Goal: Task Accomplishment & Management: Use online tool/utility

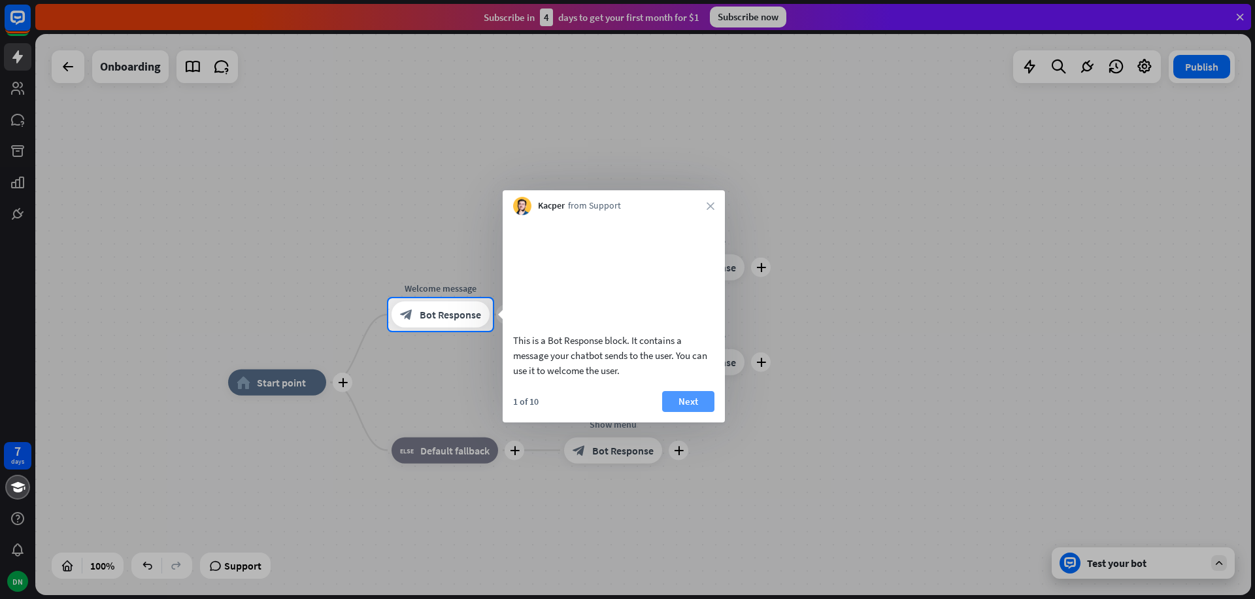
click at [693, 412] on button "Next" at bounding box center [688, 401] width 52 height 21
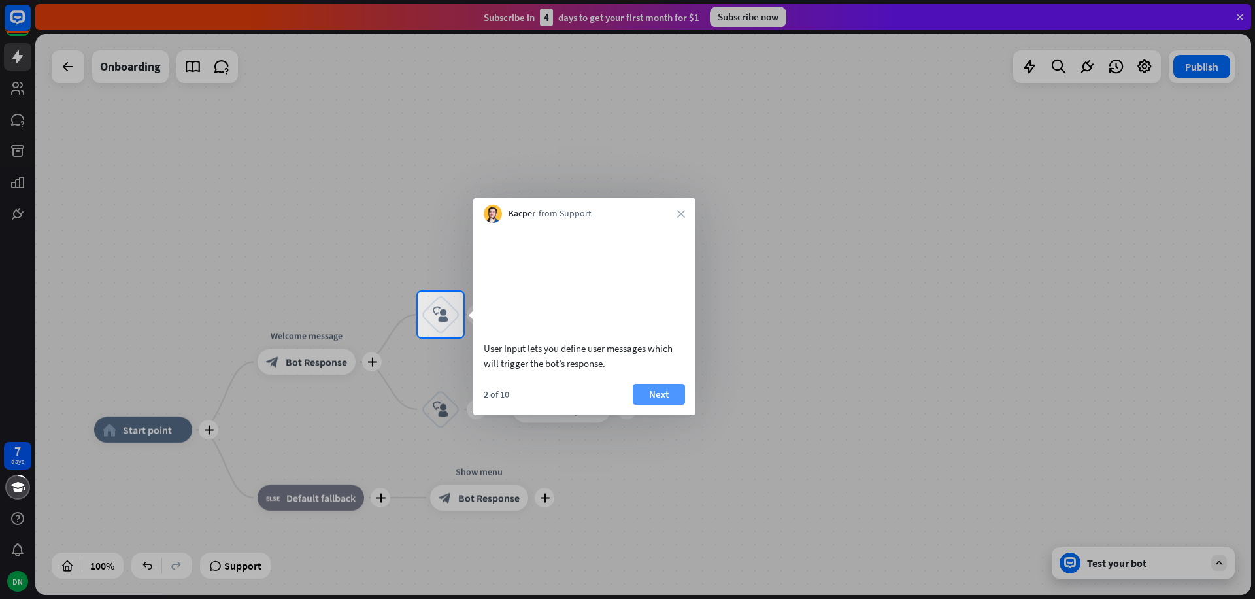
click at [677, 405] on button "Next" at bounding box center [659, 394] width 52 height 21
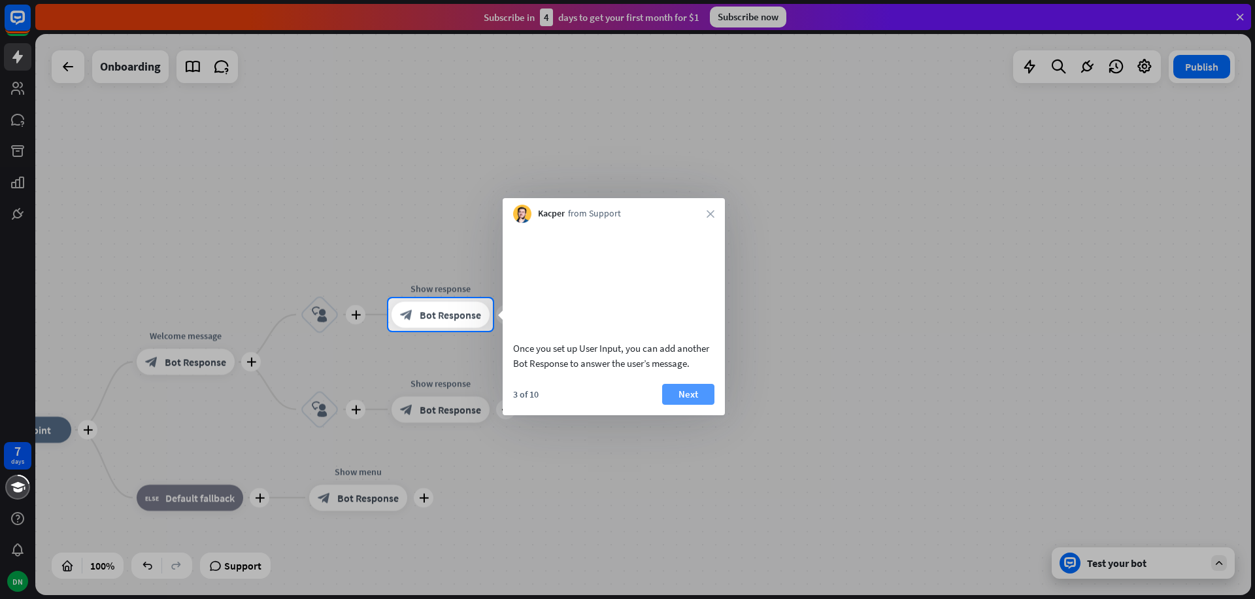
click at [698, 405] on button "Next" at bounding box center [688, 394] width 52 height 21
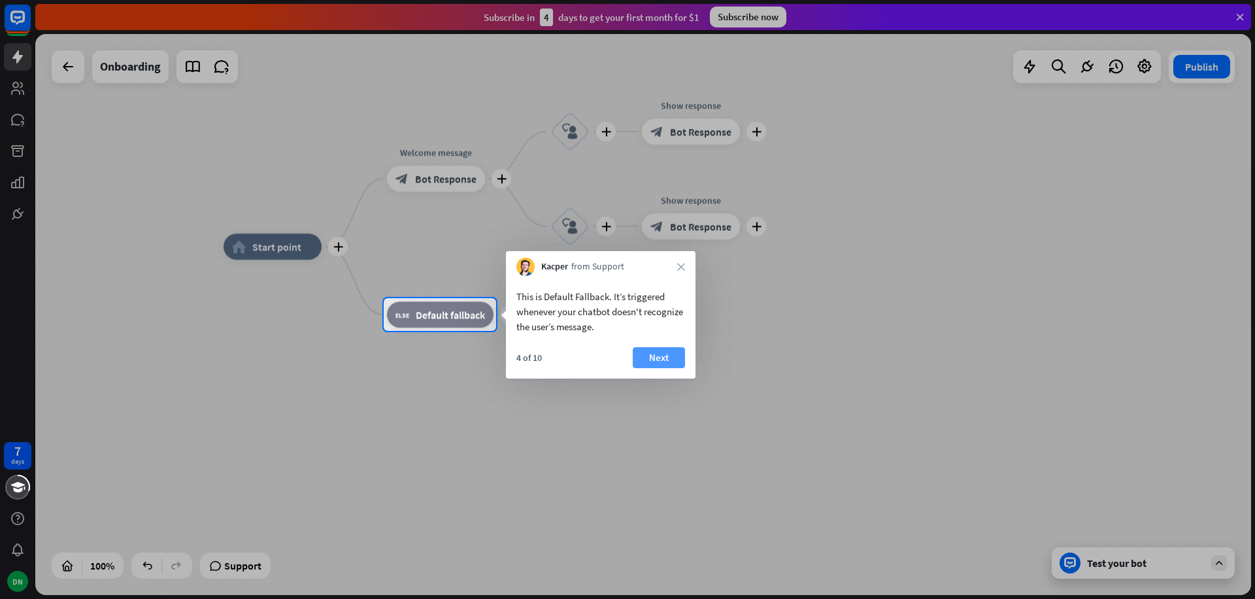
click at [651, 359] on button "Next" at bounding box center [659, 357] width 52 height 21
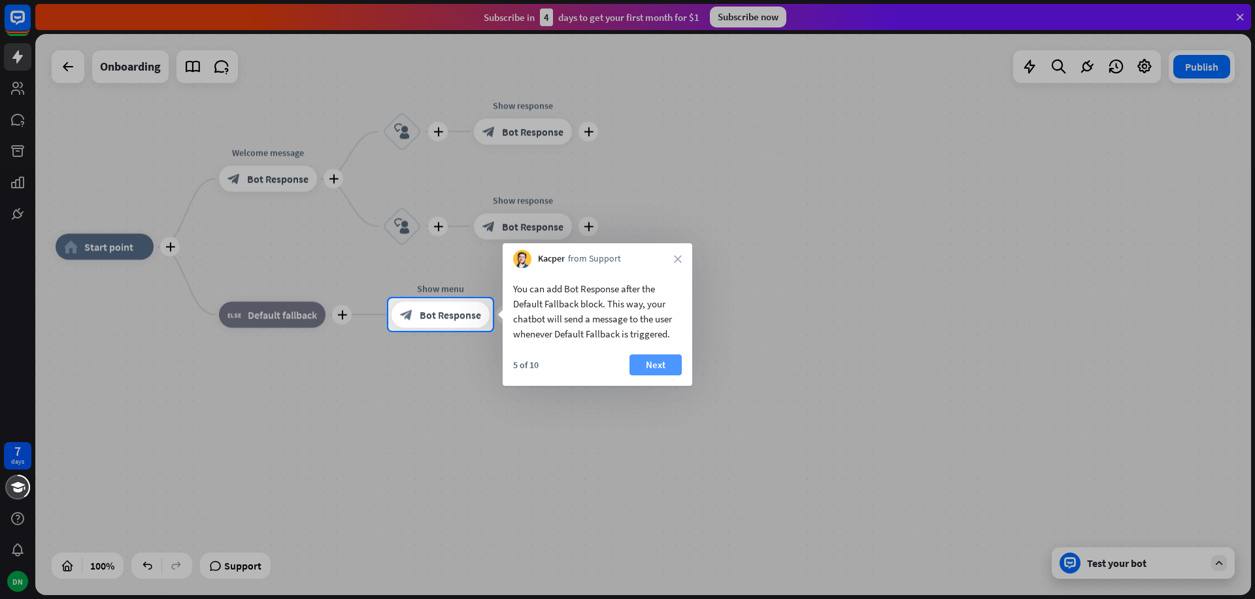
click at [668, 365] on button "Next" at bounding box center [655, 364] width 52 height 21
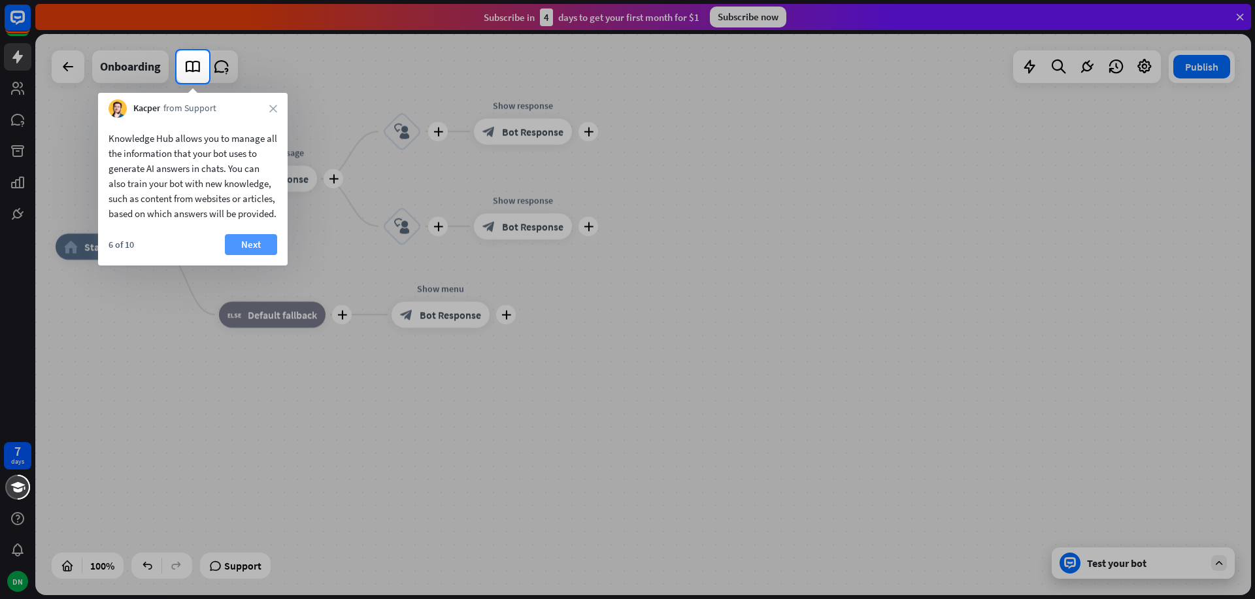
click at [238, 248] on button "Next" at bounding box center [251, 244] width 52 height 21
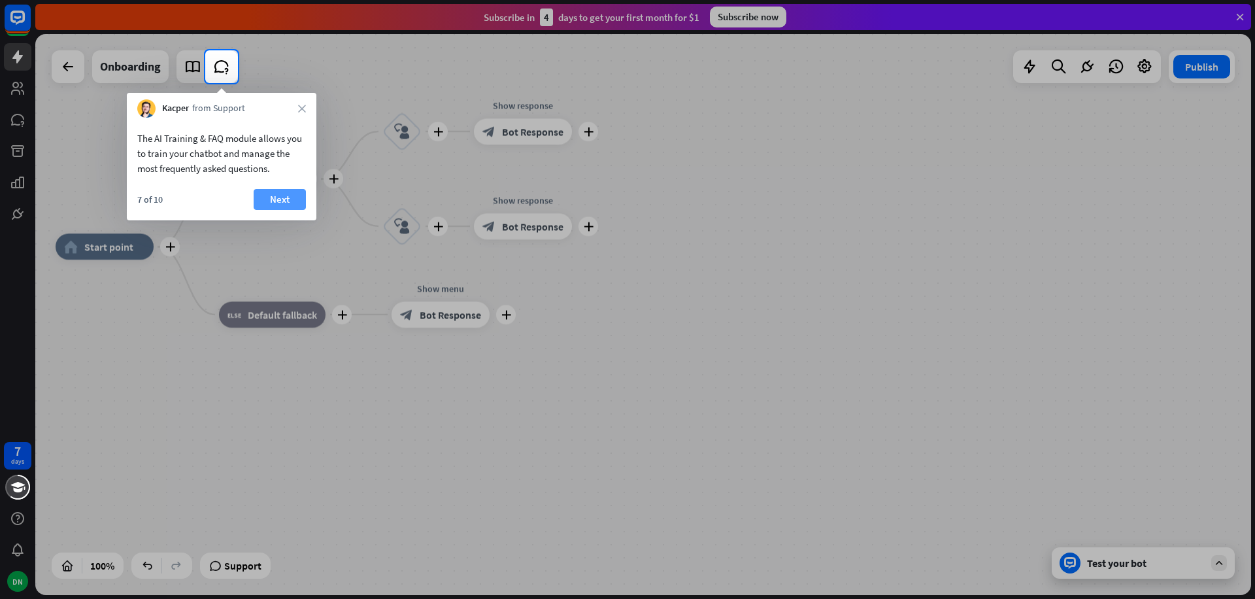
click at [278, 201] on button "Next" at bounding box center [280, 199] width 52 height 21
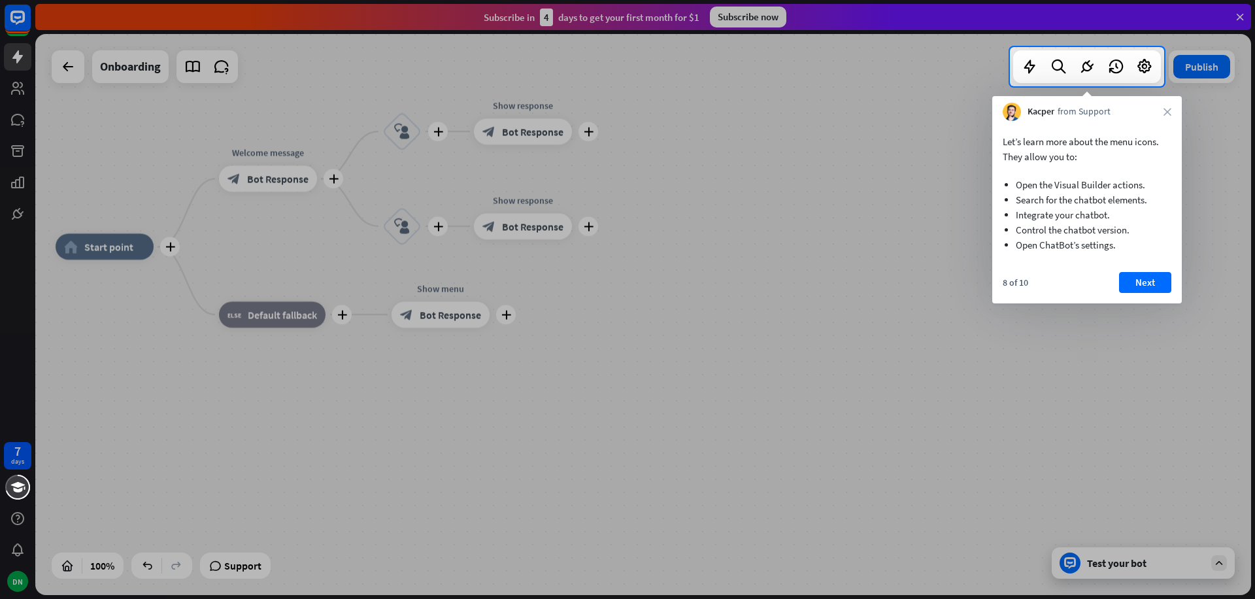
click at [1143, 282] on button "Next" at bounding box center [1145, 282] width 52 height 21
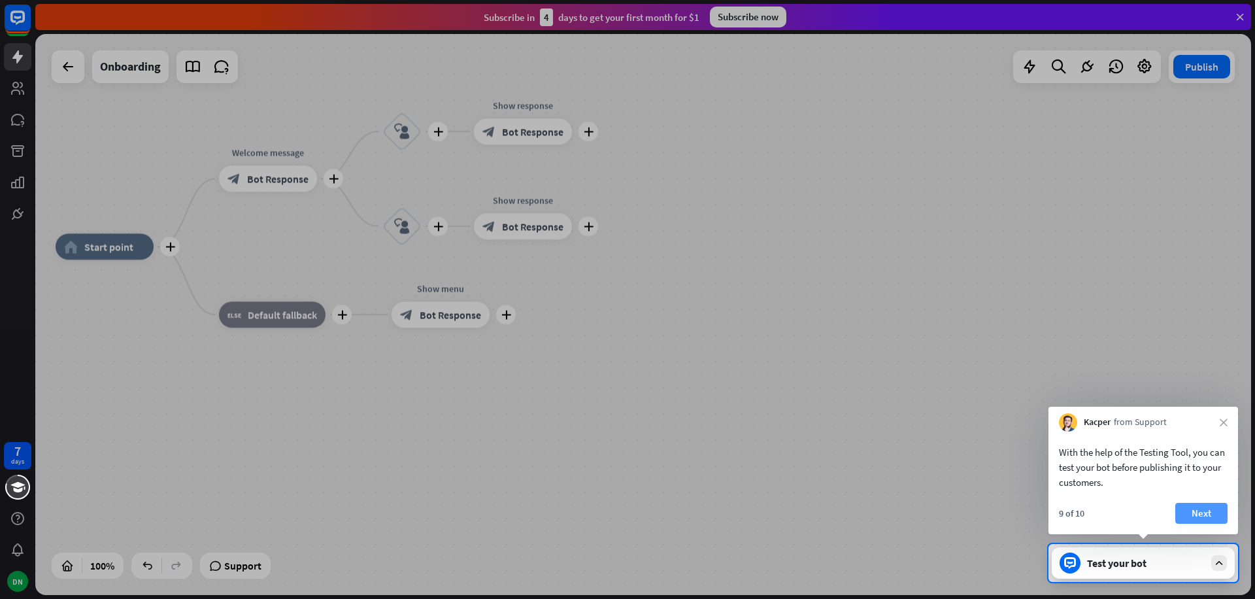
click at [1199, 515] on button "Next" at bounding box center [1201, 513] width 52 height 21
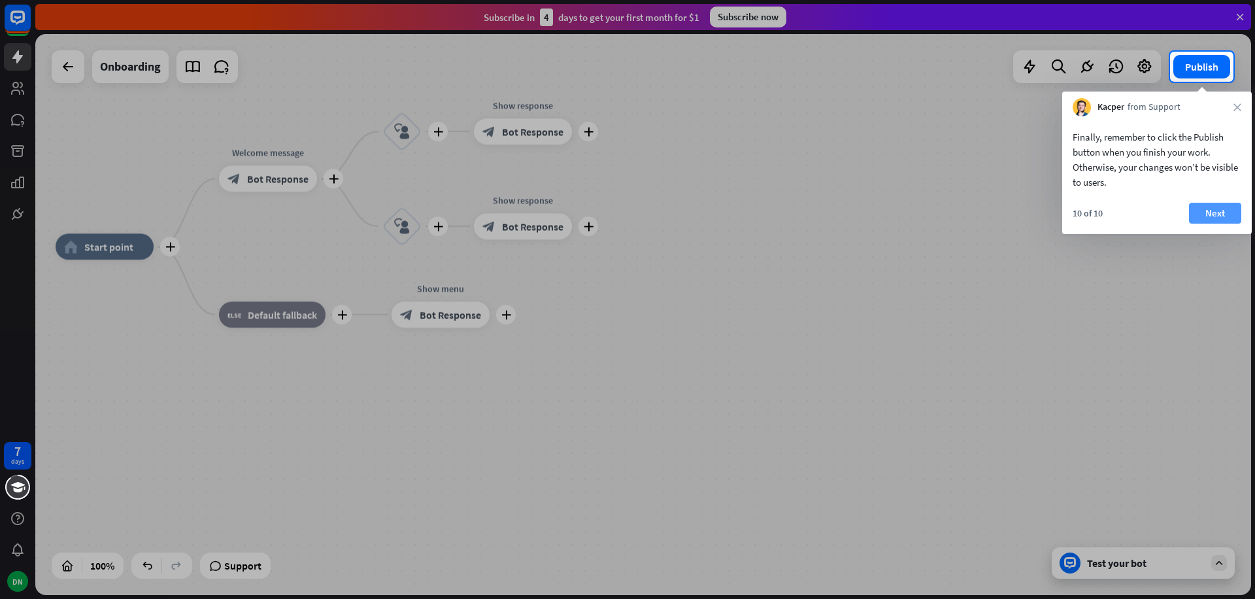
click at [1202, 208] on button "Next" at bounding box center [1215, 213] width 52 height 21
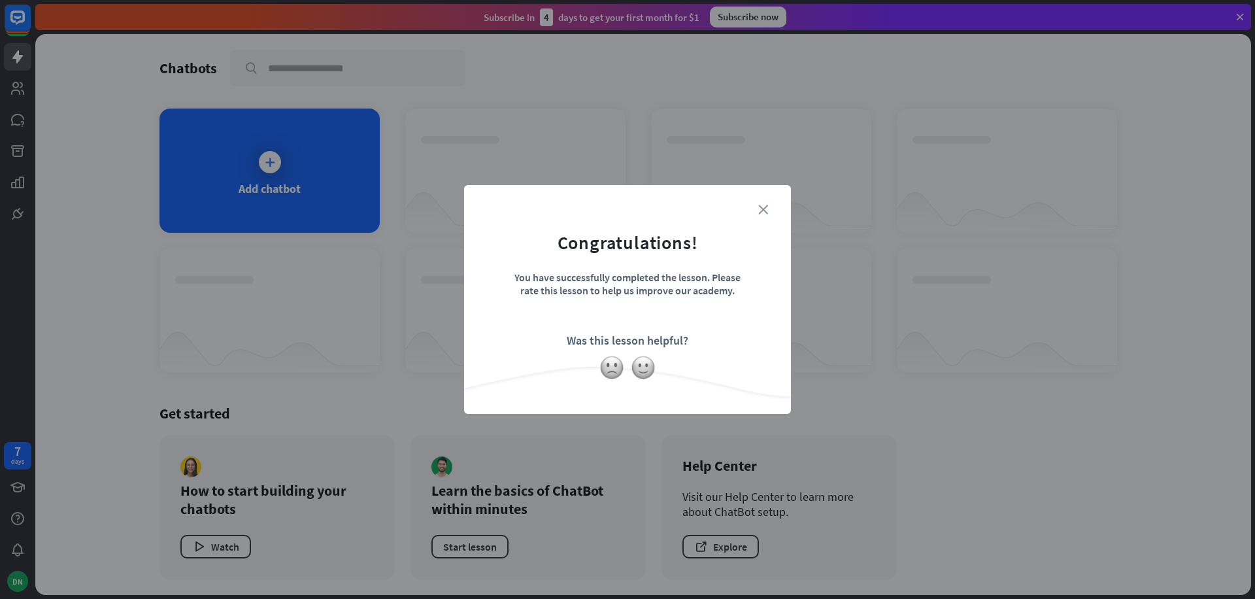
click at [763, 210] on icon "close" at bounding box center [763, 210] width 10 height 10
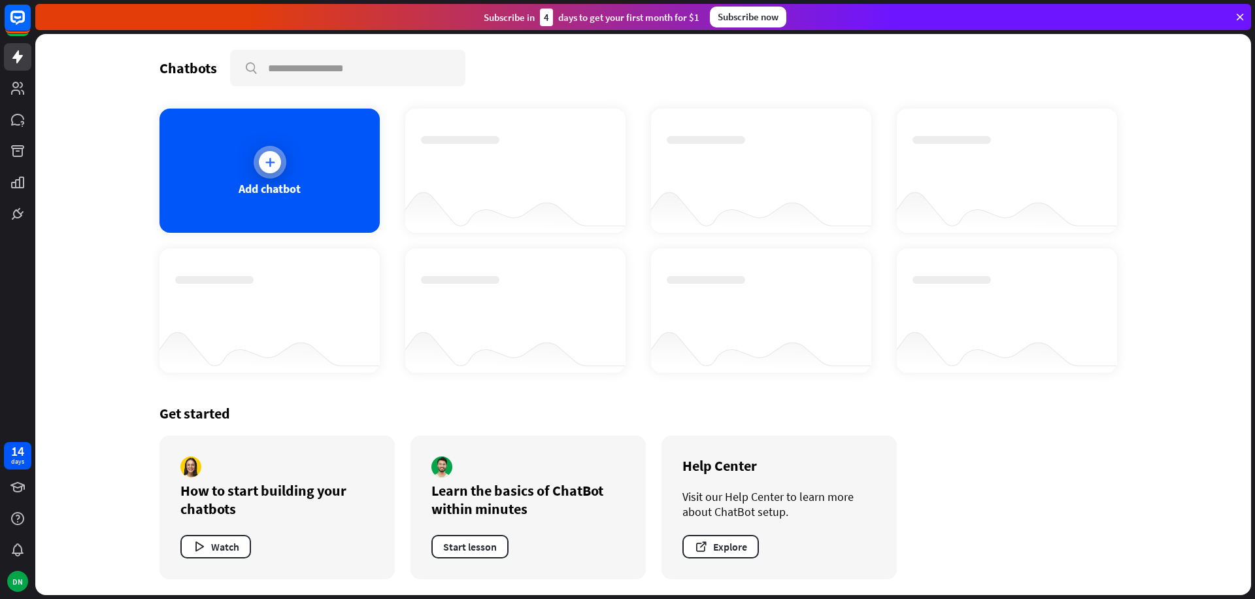
click at [265, 156] on icon at bounding box center [269, 162] width 13 height 13
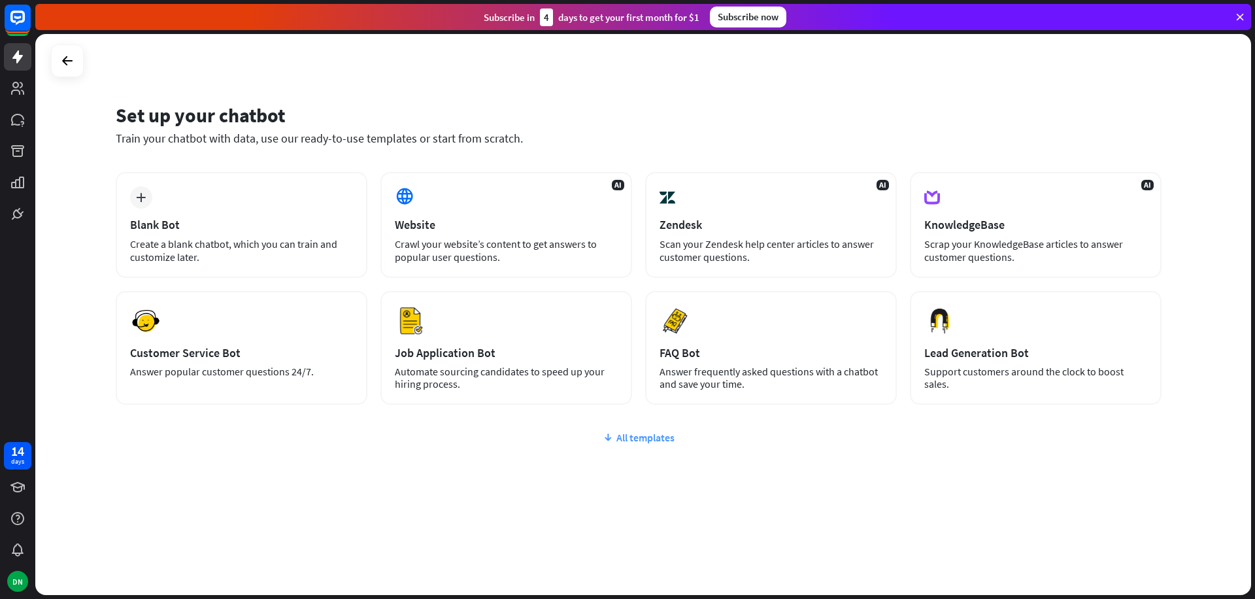
click at [614, 437] on div "All templates" at bounding box center [639, 437] width 1046 height 13
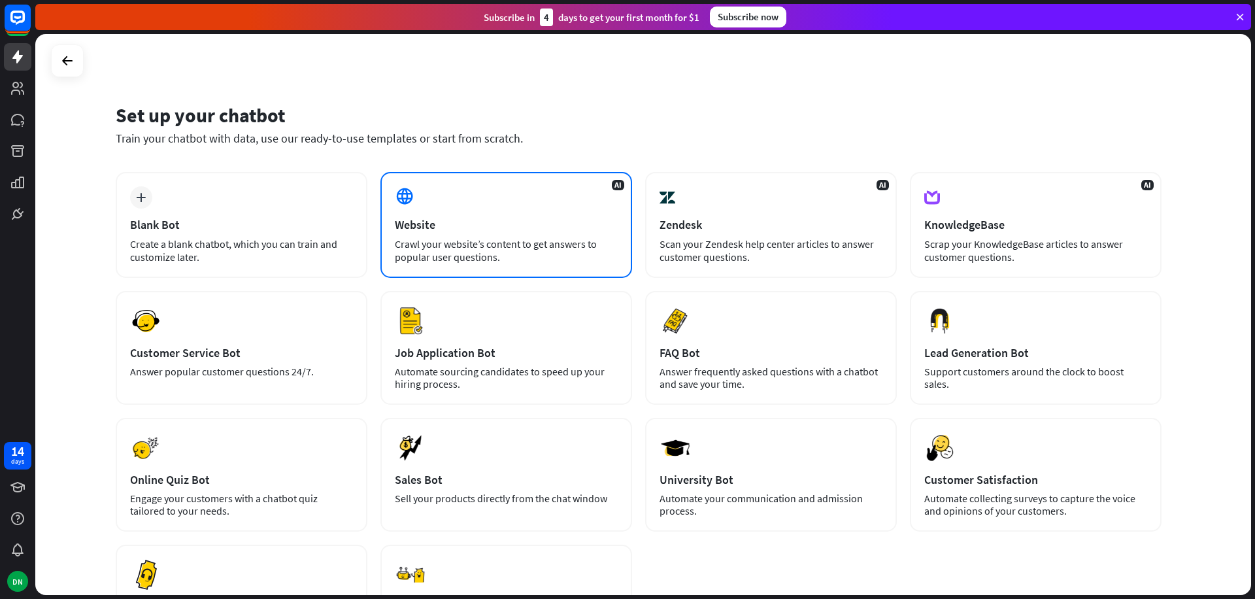
click at [470, 222] on div "Website" at bounding box center [506, 224] width 223 height 15
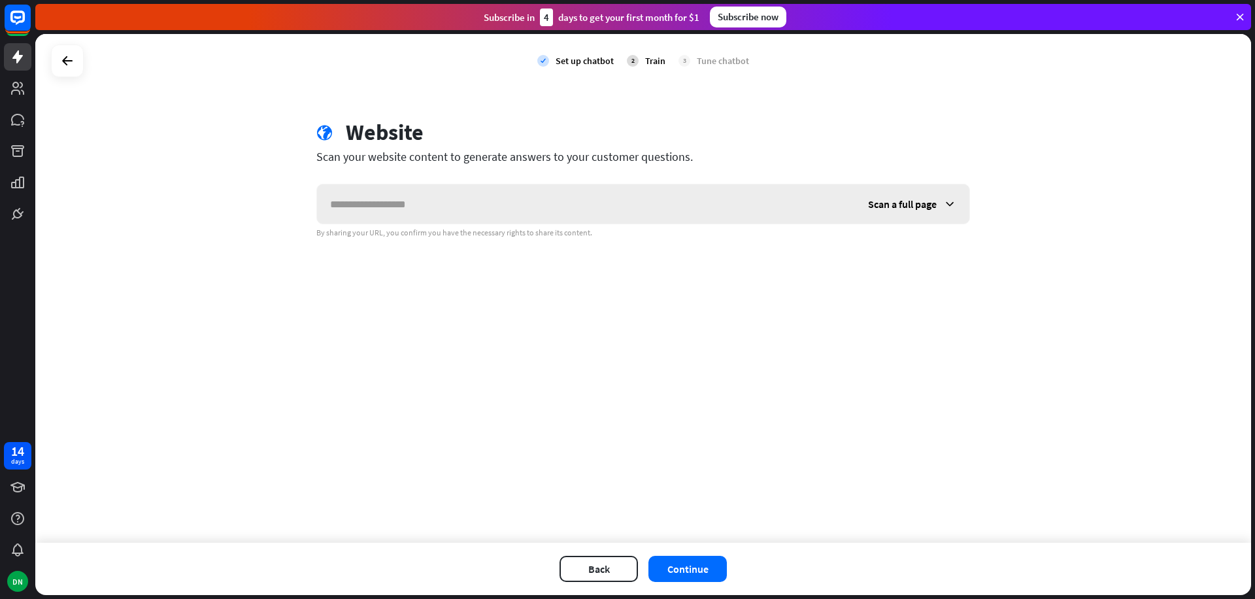
click at [925, 204] on span "Scan a full page" at bounding box center [902, 203] width 69 height 13
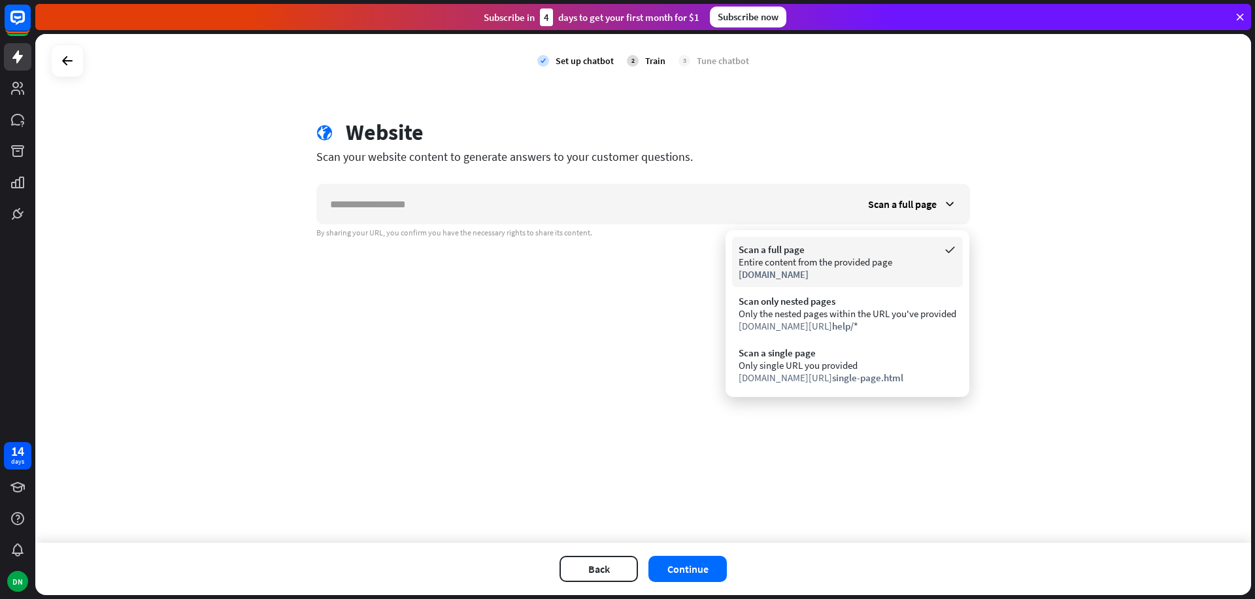
click at [851, 250] on div "Scan a full page" at bounding box center [848, 249] width 218 height 12
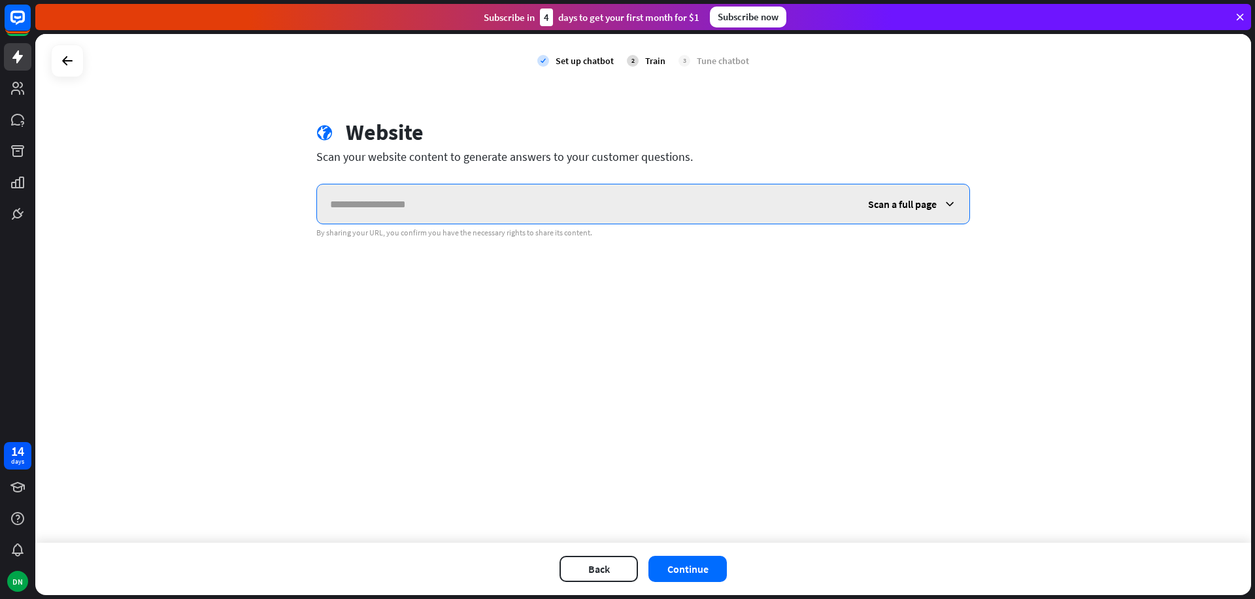
click at [487, 203] on input "text" at bounding box center [586, 203] width 538 height 39
drag, startPoint x: 487, startPoint y: 203, endPoint x: 465, endPoint y: 204, distance: 21.6
click at [465, 204] on input "text" at bounding box center [586, 203] width 538 height 39
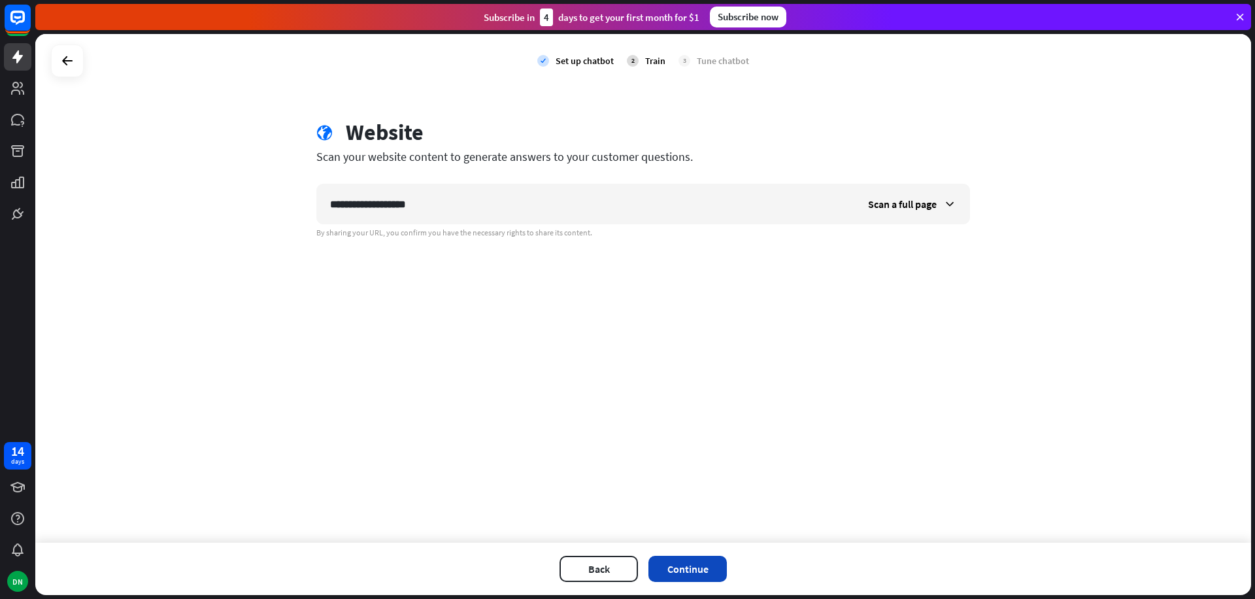
click at [710, 569] on button "Continue" at bounding box center [687, 569] width 78 height 26
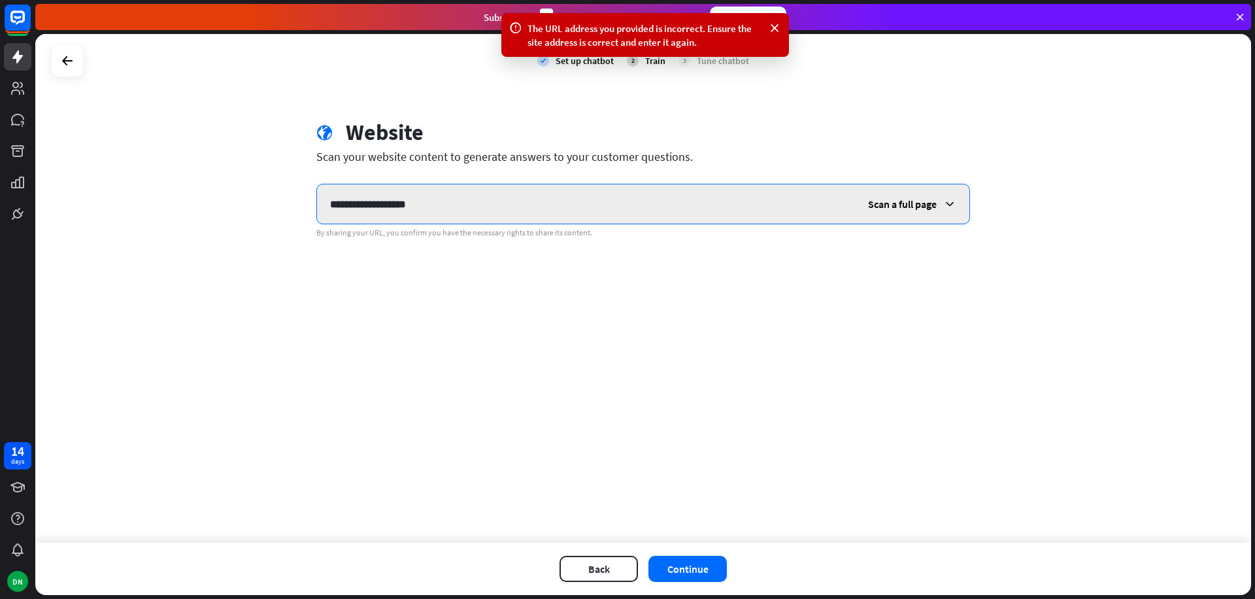
click at [328, 205] on input "**********" at bounding box center [586, 203] width 538 height 39
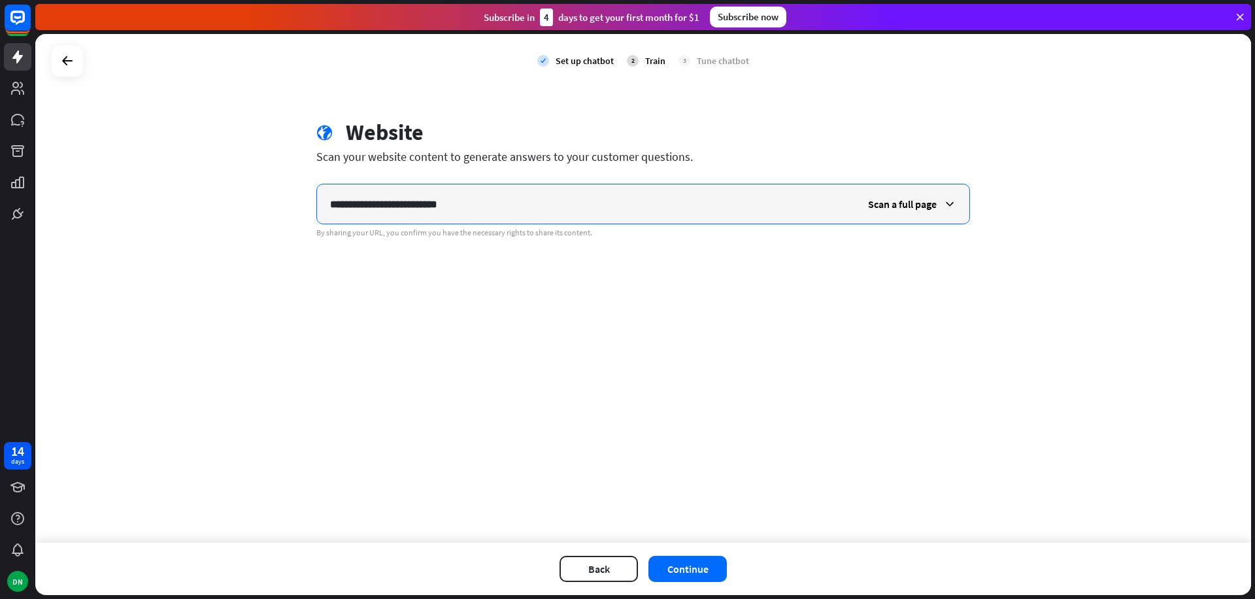
type input "**********"
click at [891, 201] on span "Scan a full page" at bounding box center [902, 203] width 69 height 13
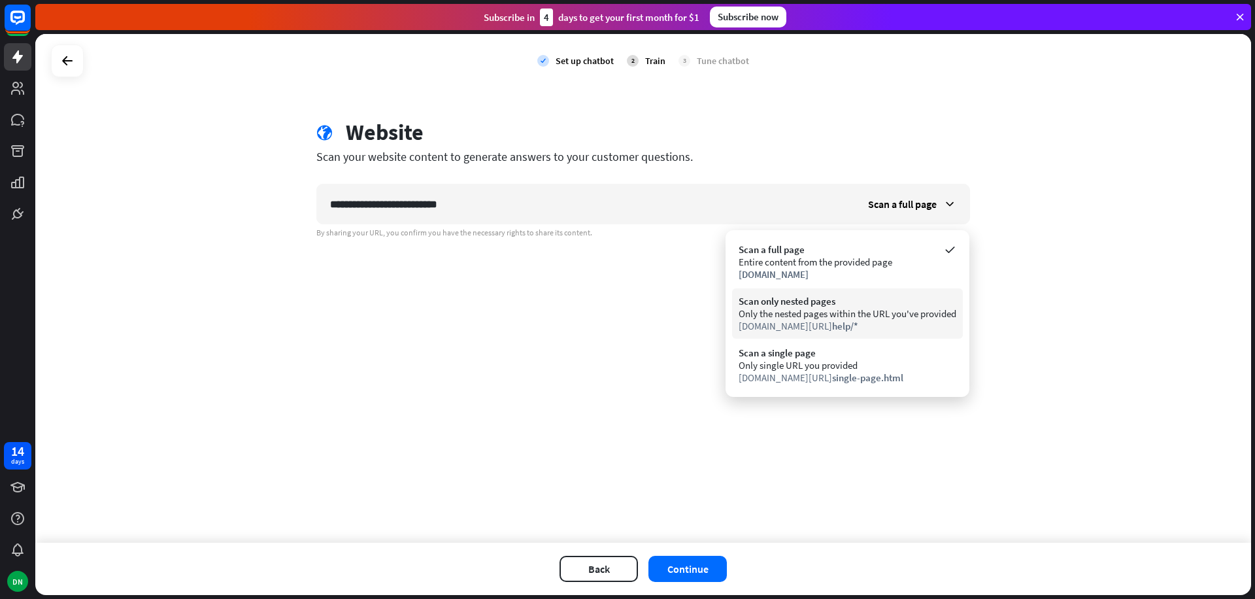
click at [801, 297] on div "Scan only nested pages" at bounding box center [848, 301] width 218 height 12
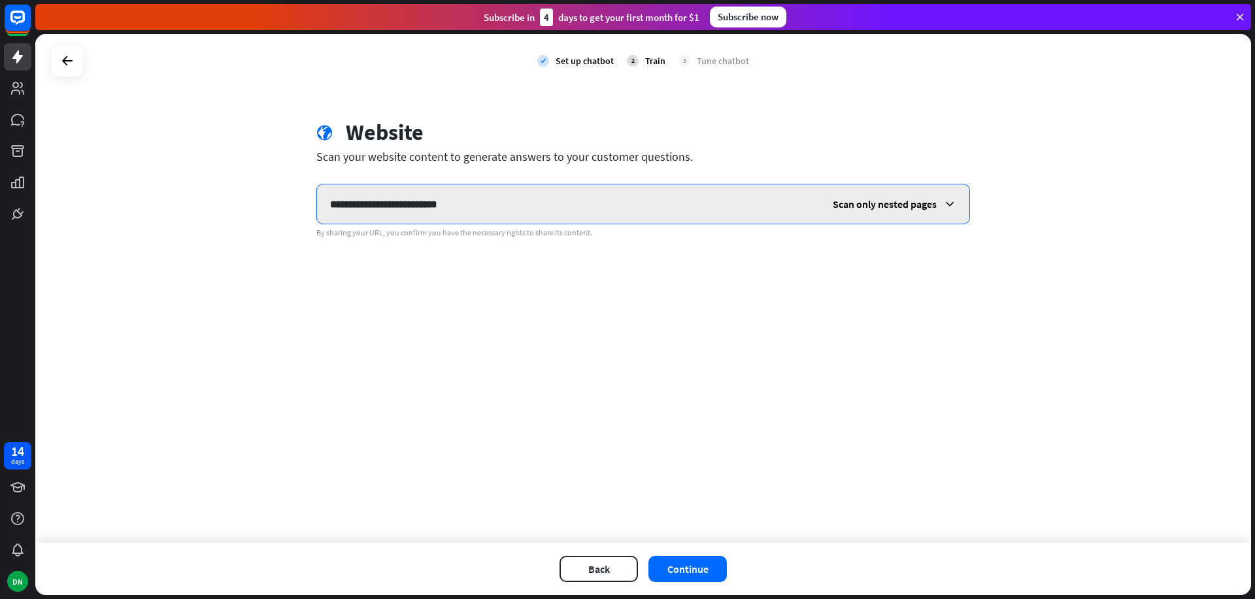
click at [533, 208] on input "**********" at bounding box center [568, 203] width 503 height 39
drag, startPoint x: 533, startPoint y: 208, endPoint x: 210, endPoint y: 201, distance: 322.9
click at [210, 201] on div "**********" at bounding box center [643, 288] width 1216 height 508
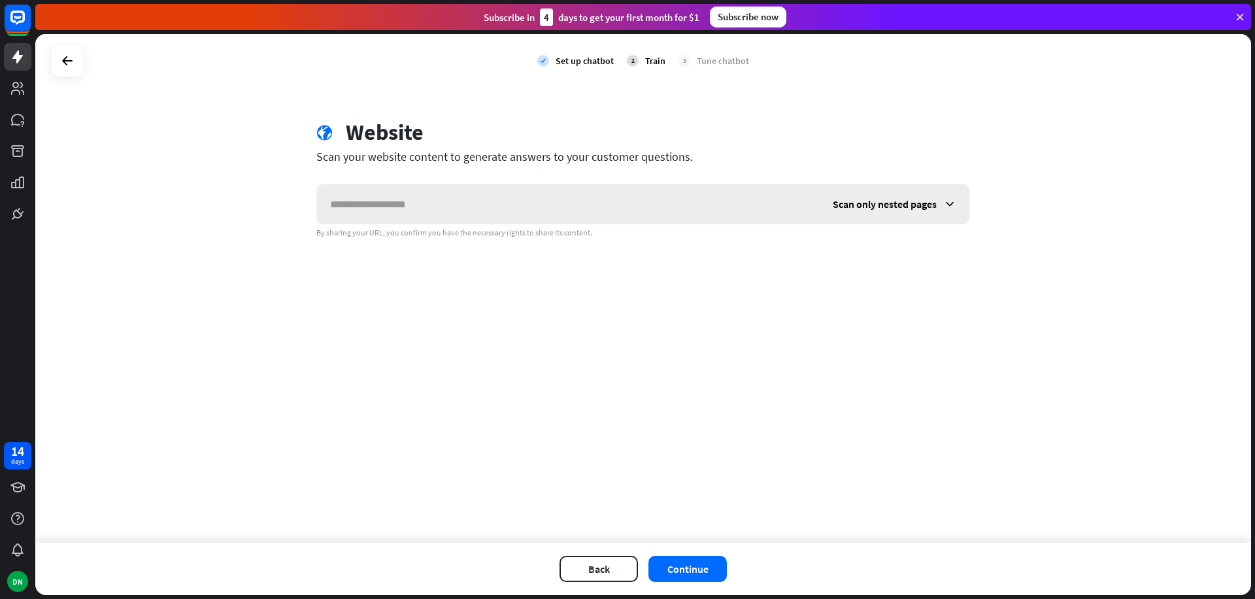
click at [846, 197] on div "Scan only nested pages" at bounding box center [895, 203] width 150 height 39
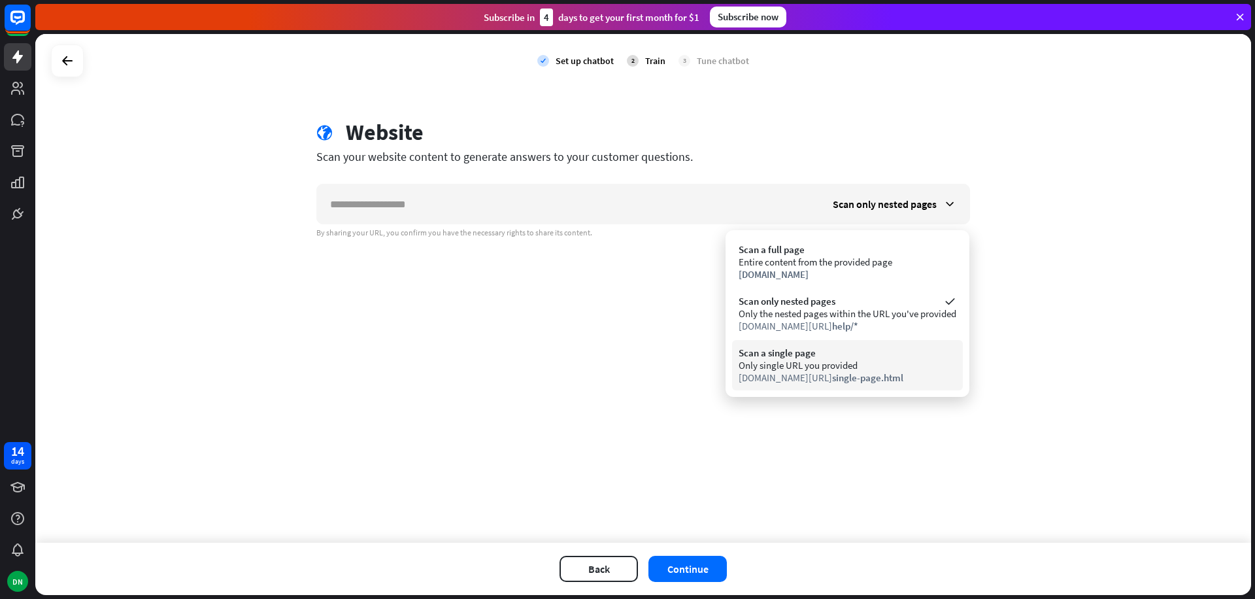
click at [813, 369] on div "Only single URL you provided" at bounding box center [848, 365] width 218 height 12
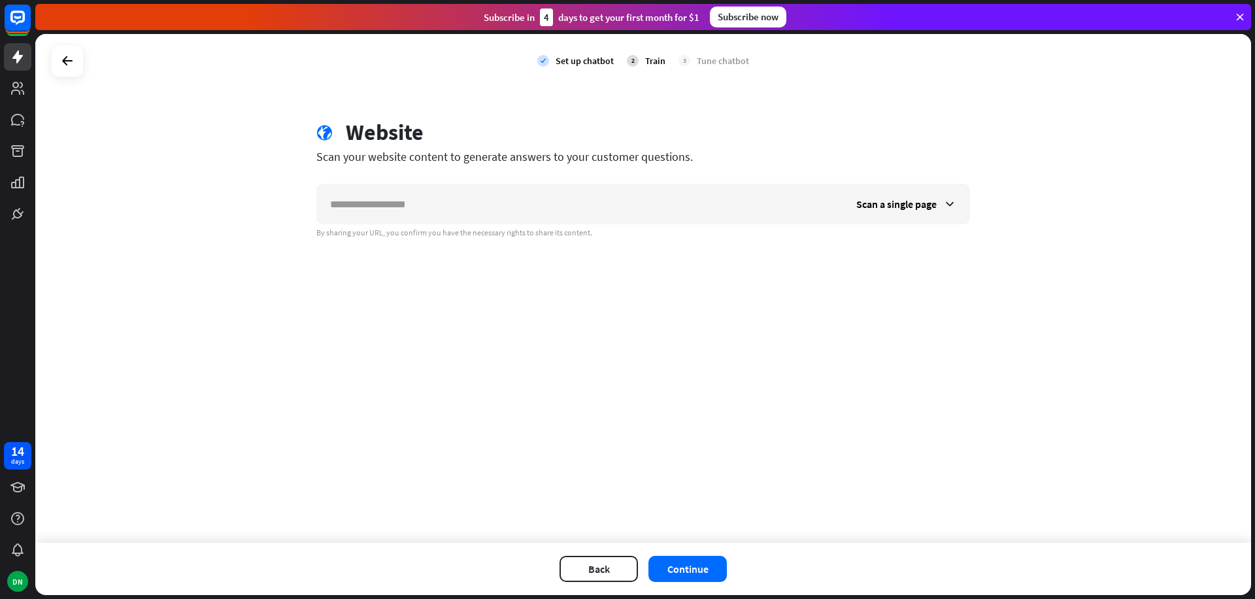
click at [813, 369] on div "check Set up chatbot 2 Train 3 Tune chatbot globe Website Scan your website con…" at bounding box center [643, 288] width 1216 height 508
click at [680, 567] on button "Continue" at bounding box center [687, 569] width 78 height 26
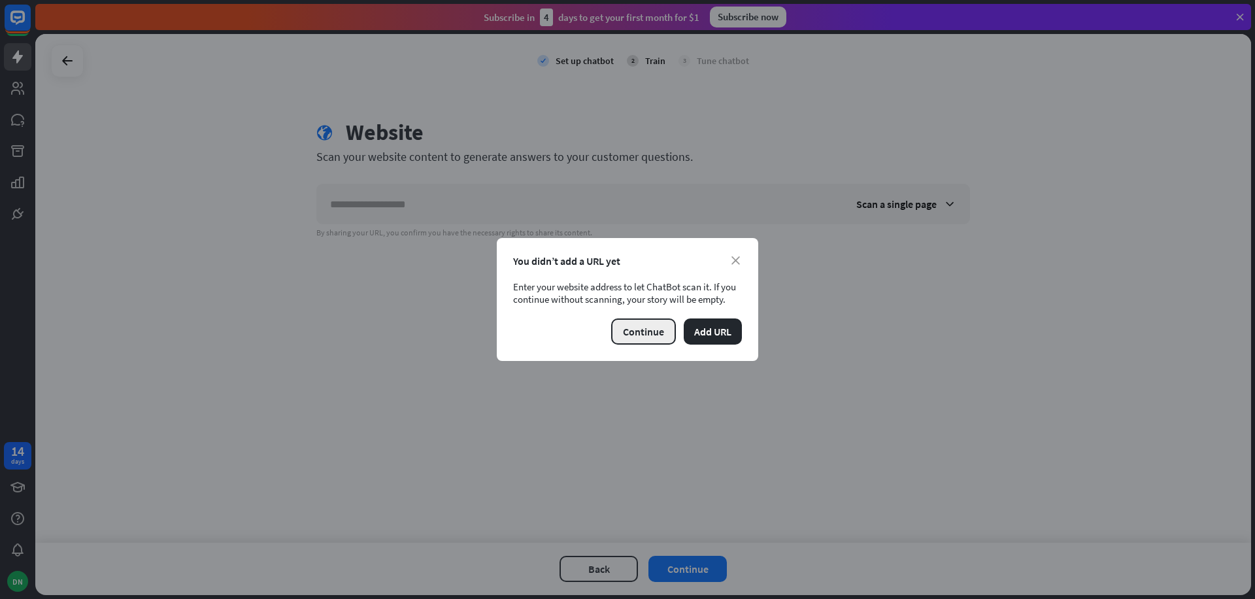
click at [648, 331] on button "Continue" at bounding box center [643, 331] width 65 height 26
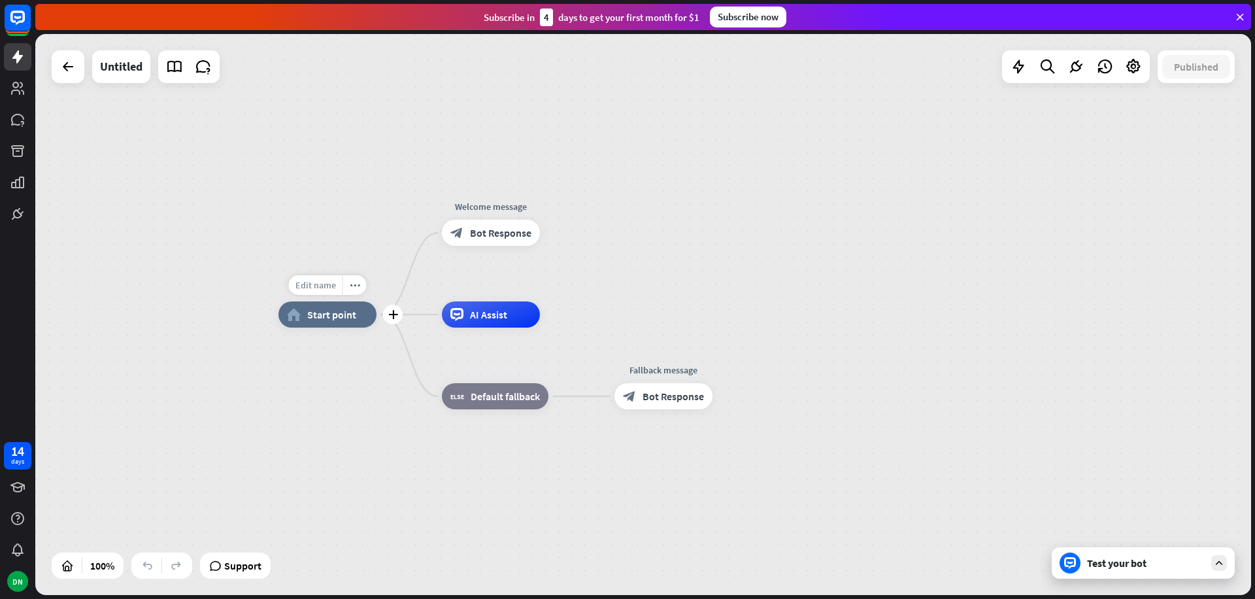
click at [326, 288] on span "Edit name" at bounding box center [315, 285] width 41 height 12
click at [337, 324] on div "home_2 Start point" at bounding box center [327, 314] width 98 height 26
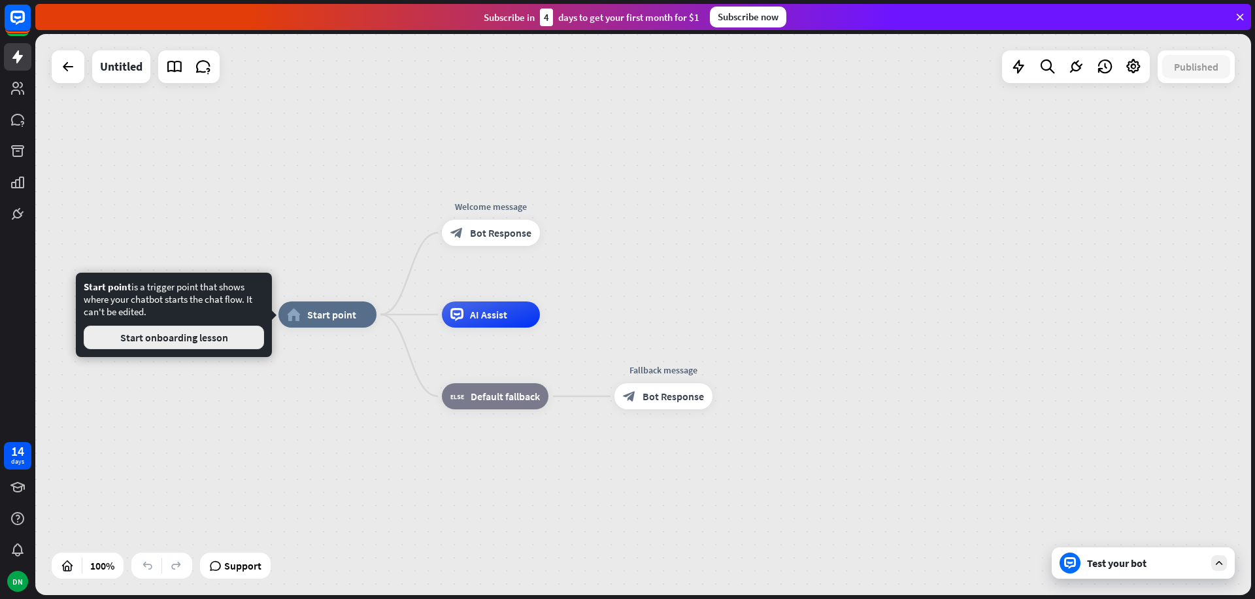
click at [213, 336] on button "Start onboarding lesson" at bounding box center [174, 337] width 180 height 24
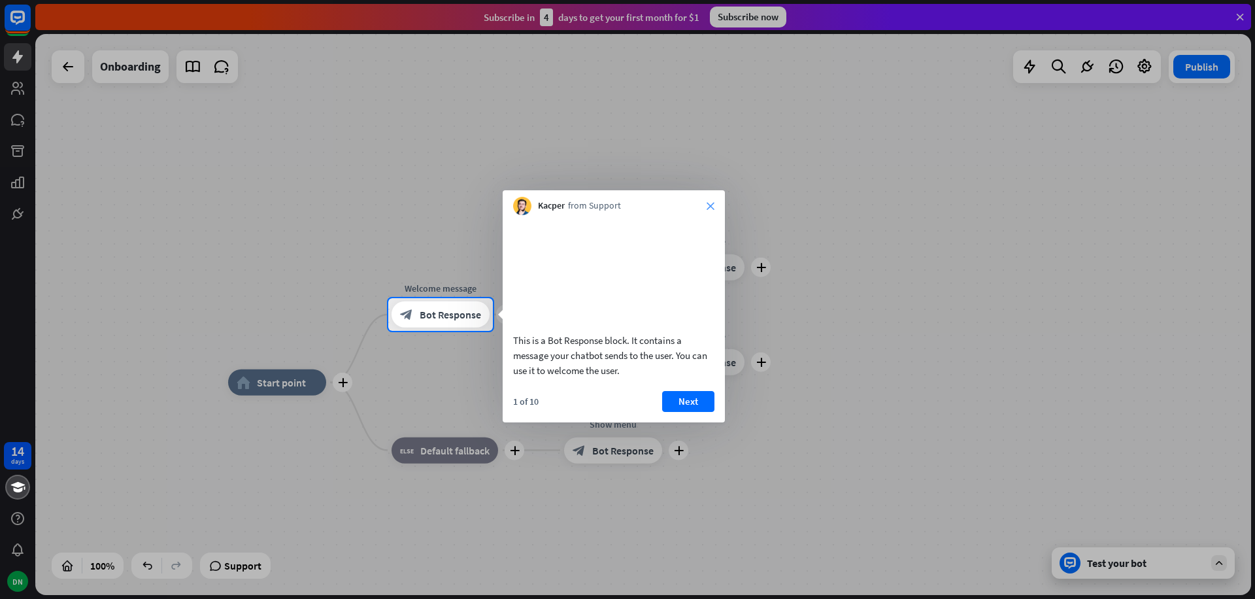
click at [707, 208] on icon "close" at bounding box center [711, 206] width 8 height 8
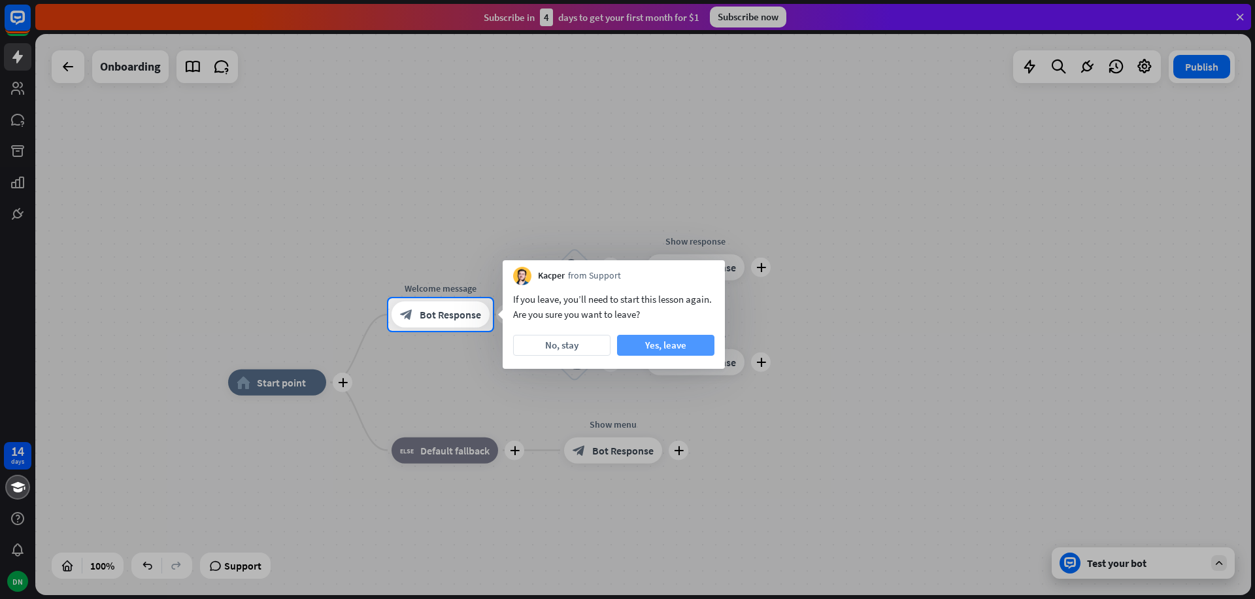
click at [644, 349] on button "Yes, leave" at bounding box center [665, 345] width 97 height 21
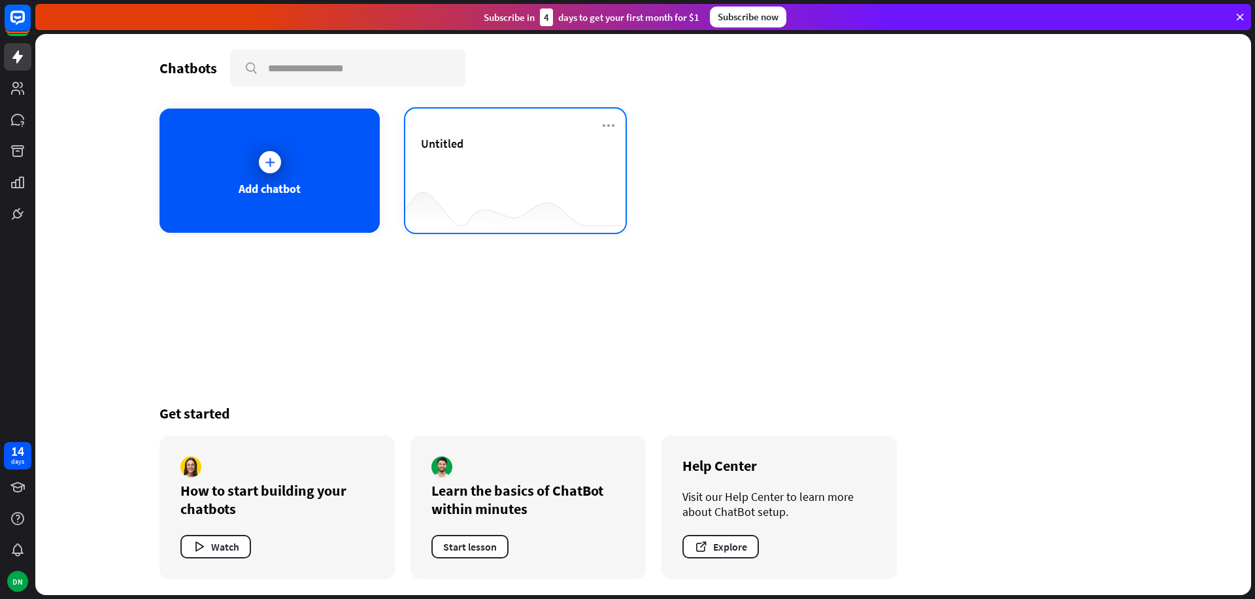
click at [486, 159] on div "Untitled" at bounding box center [515, 159] width 189 height 46
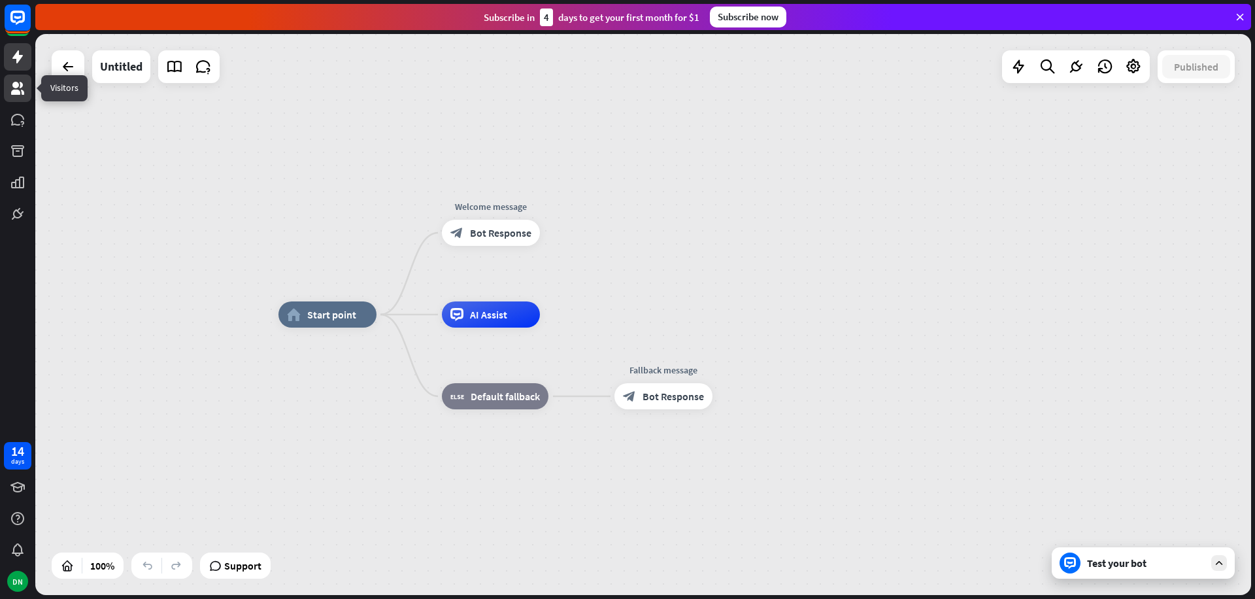
click at [19, 84] on icon at bounding box center [18, 88] width 16 height 16
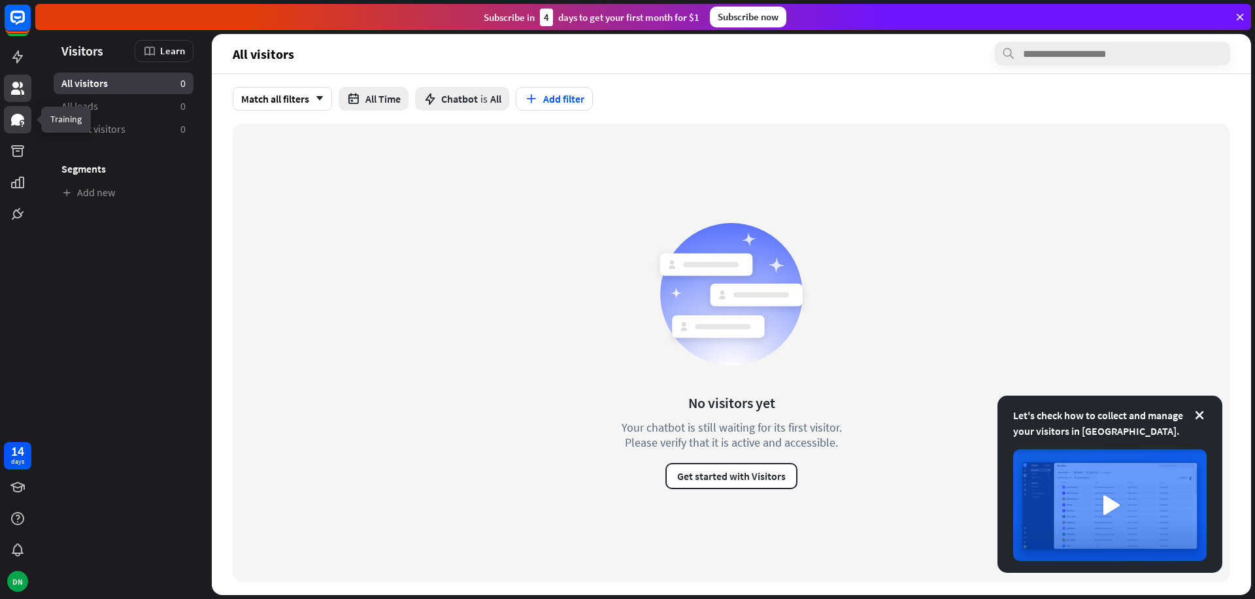
click at [25, 124] on icon at bounding box center [18, 120] width 16 height 16
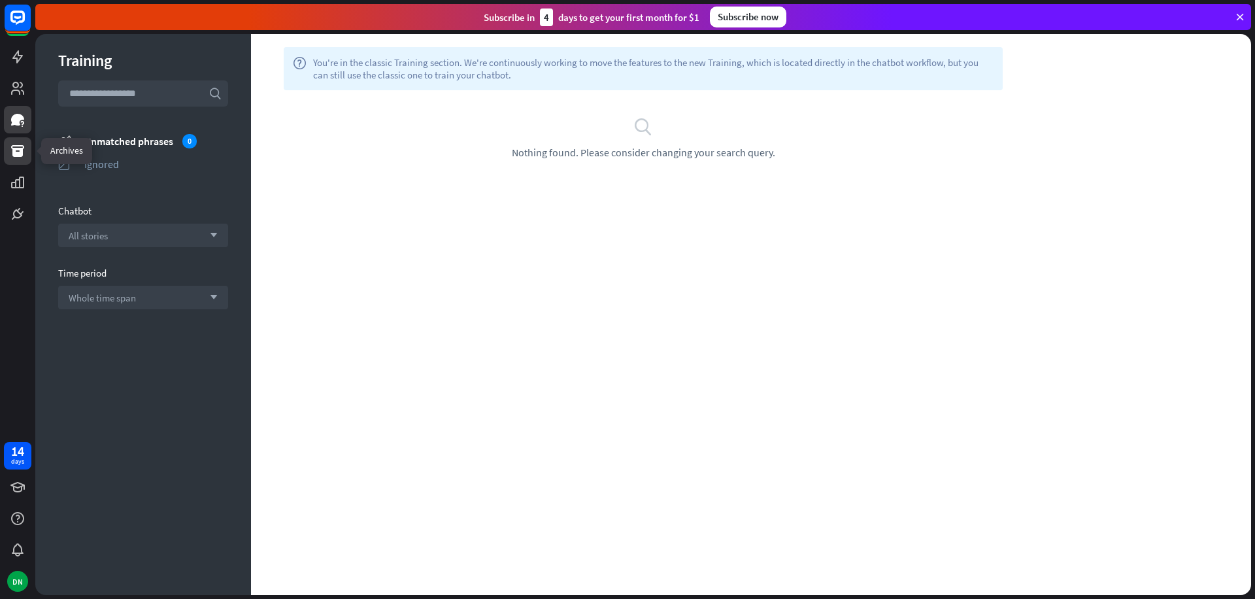
click at [15, 159] on link at bounding box center [17, 150] width 27 height 27
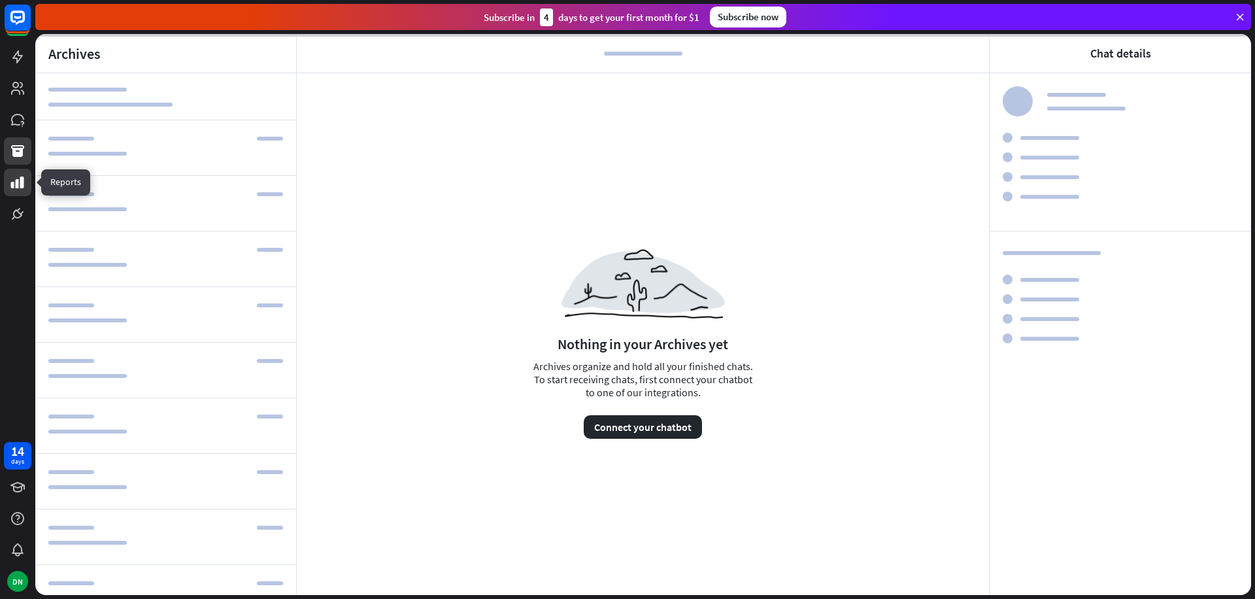
click at [16, 182] on icon at bounding box center [17, 182] width 13 height 12
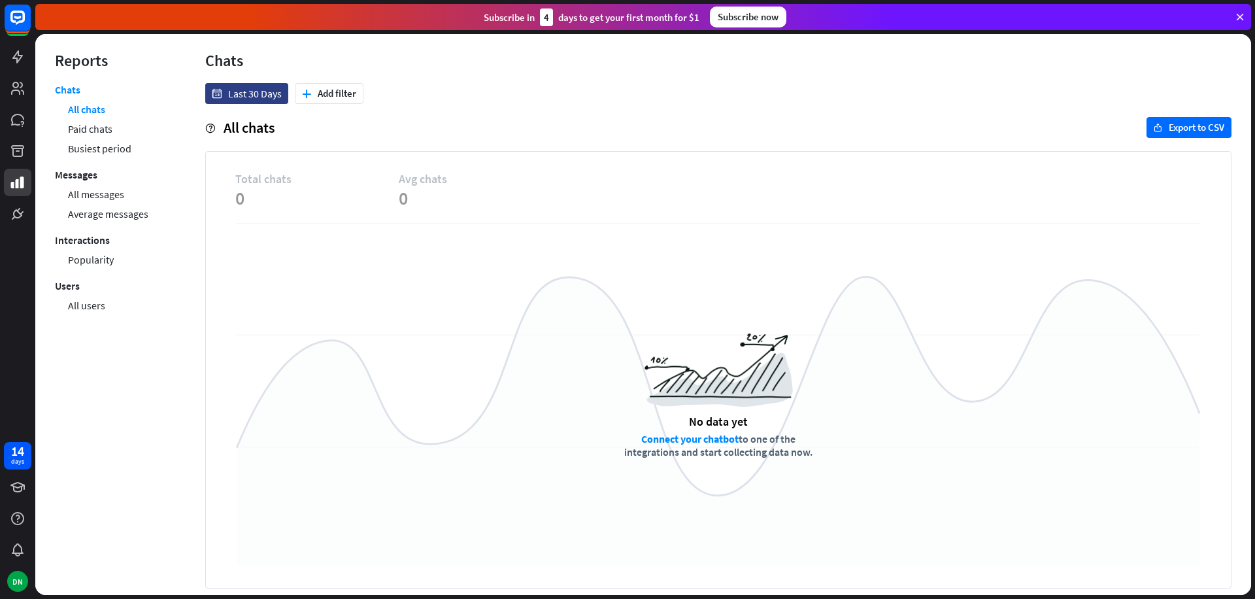
scroll to position [3, 0]
